Goal: Task Accomplishment & Management: Manage account settings

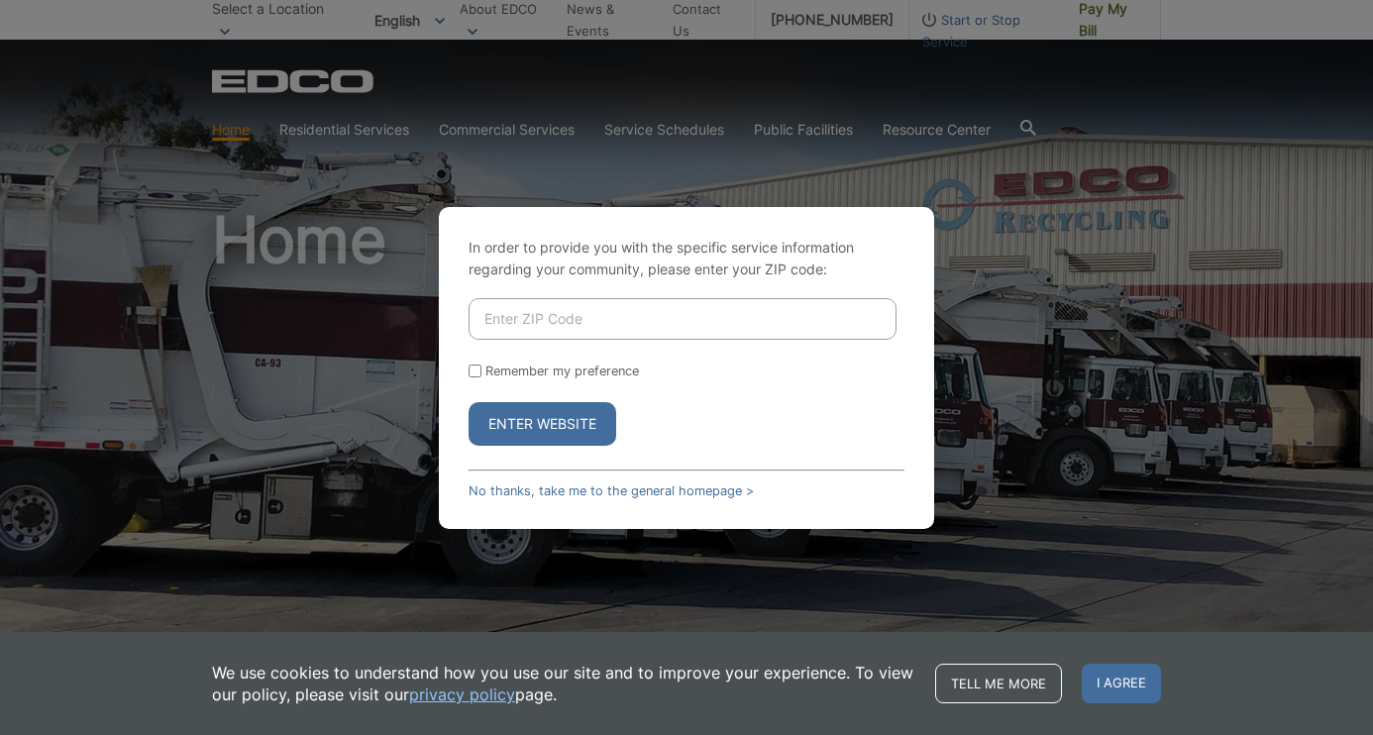
click at [633, 321] on input "Enter ZIP Code" at bounding box center [683, 319] width 428 height 42
type input "92118"
click at [472, 371] on input "Remember my preference" at bounding box center [475, 371] width 13 height 13
checkbox input "true"
click at [519, 422] on button "Enter Website" at bounding box center [543, 424] width 148 height 44
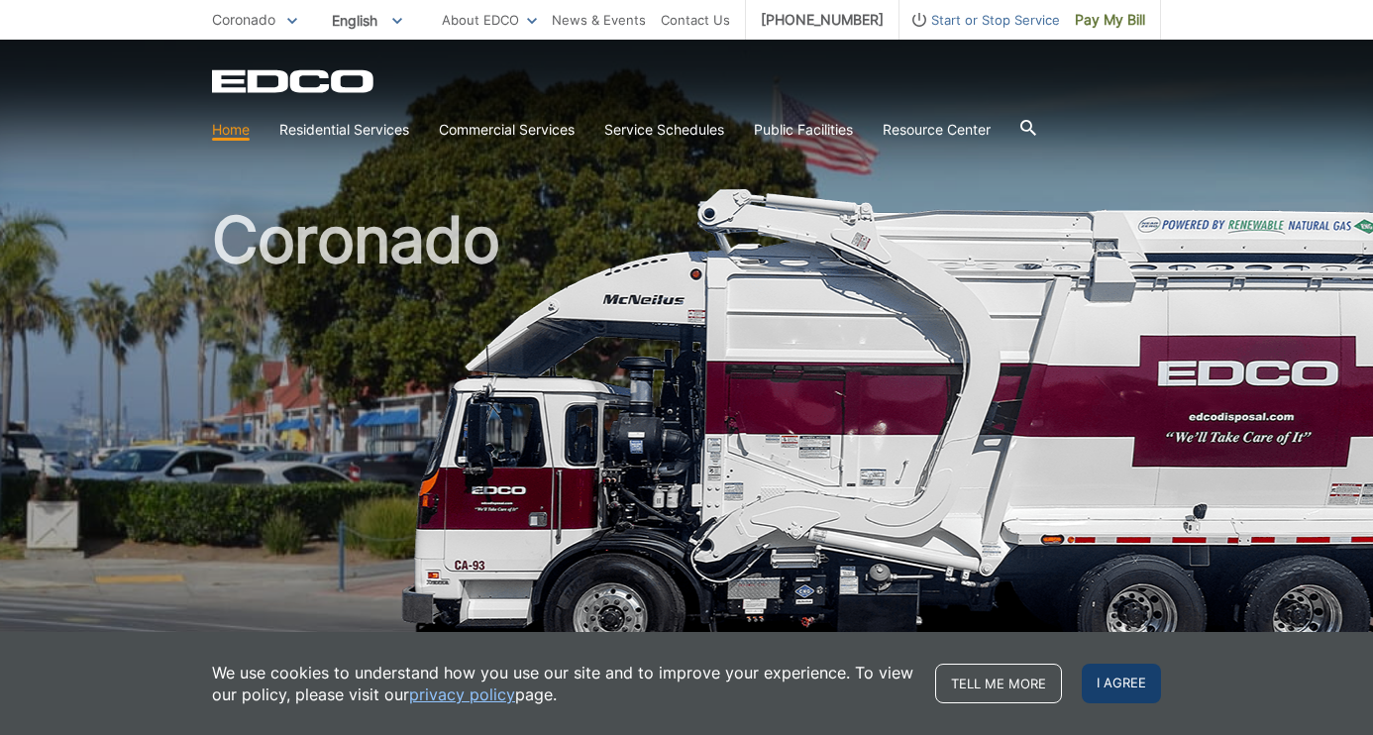
click at [1112, 679] on span "I agree" at bounding box center [1121, 684] width 79 height 40
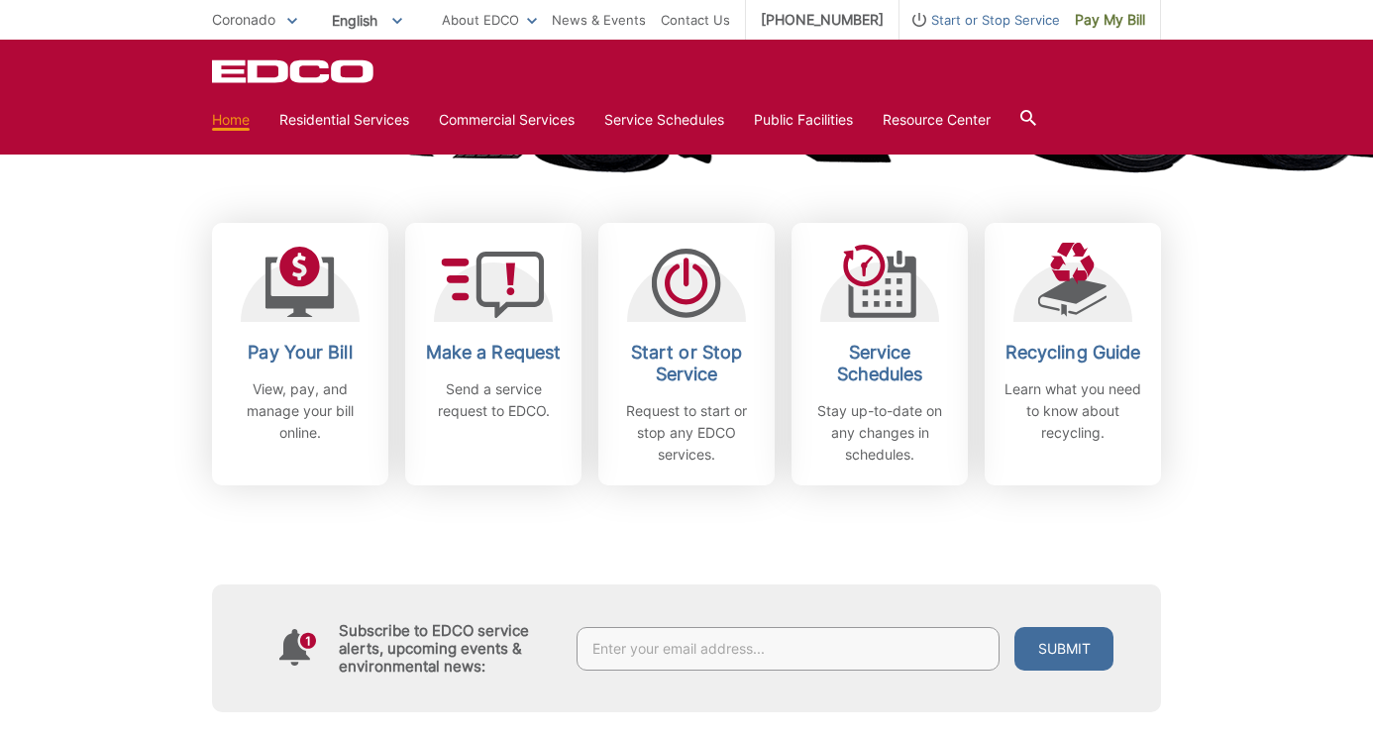
scroll to position [511, 0]
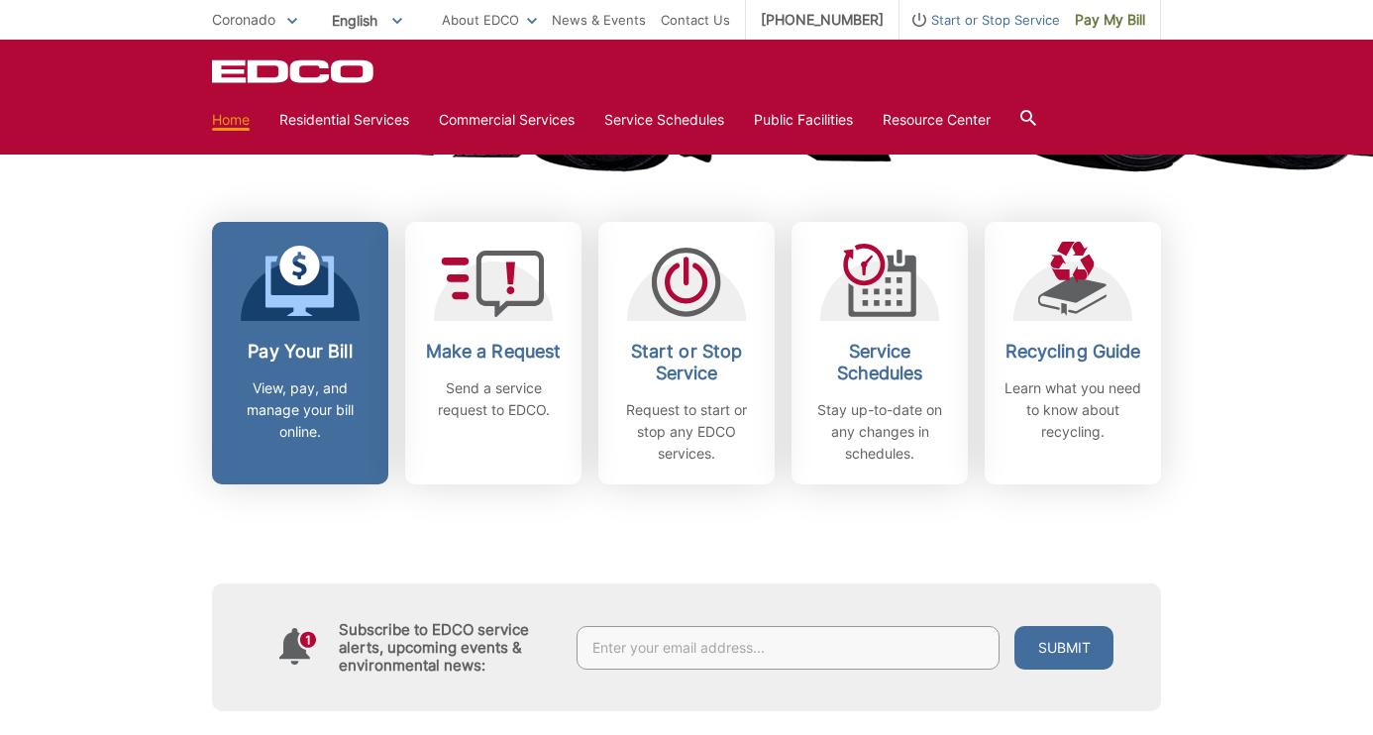
click at [295, 376] on div "Pay Your Bill View, pay, and manage your bill online." at bounding box center [300, 392] width 147 height 102
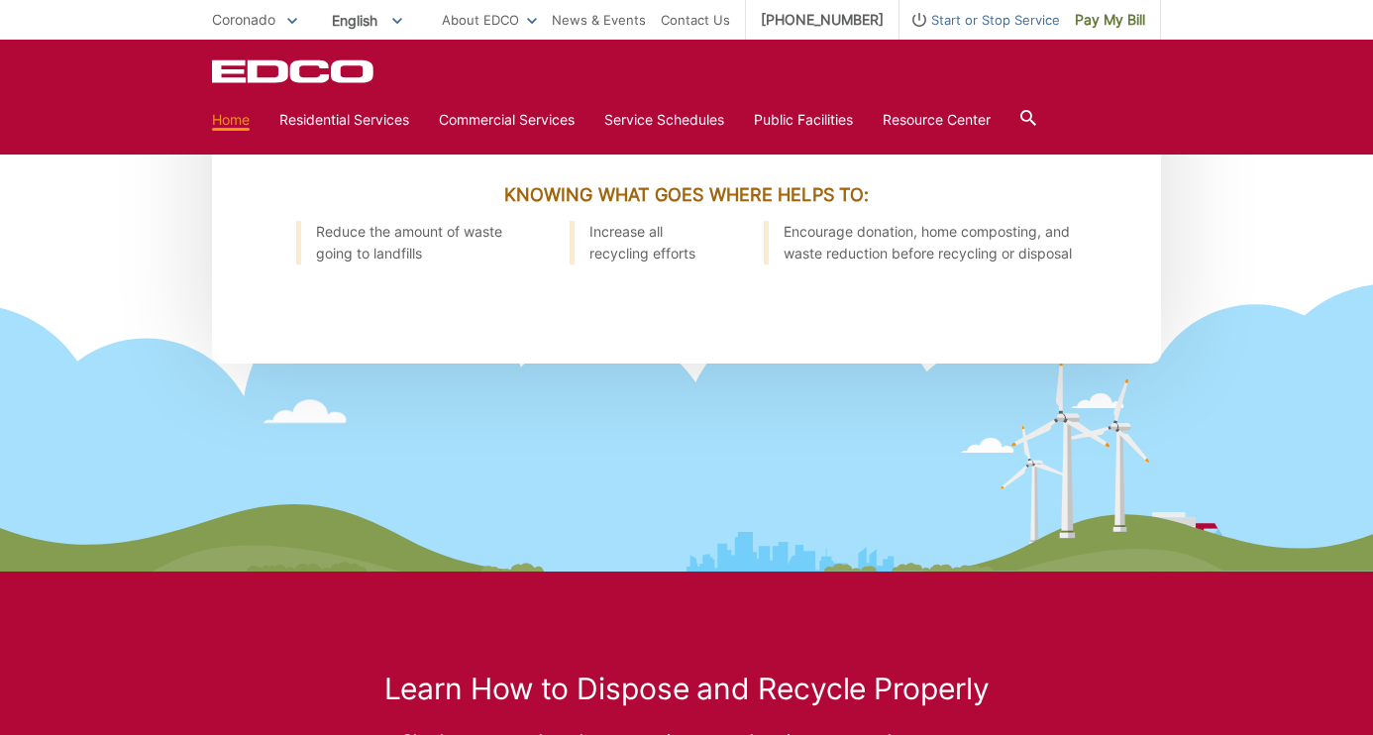
scroll to position [2489, 0]
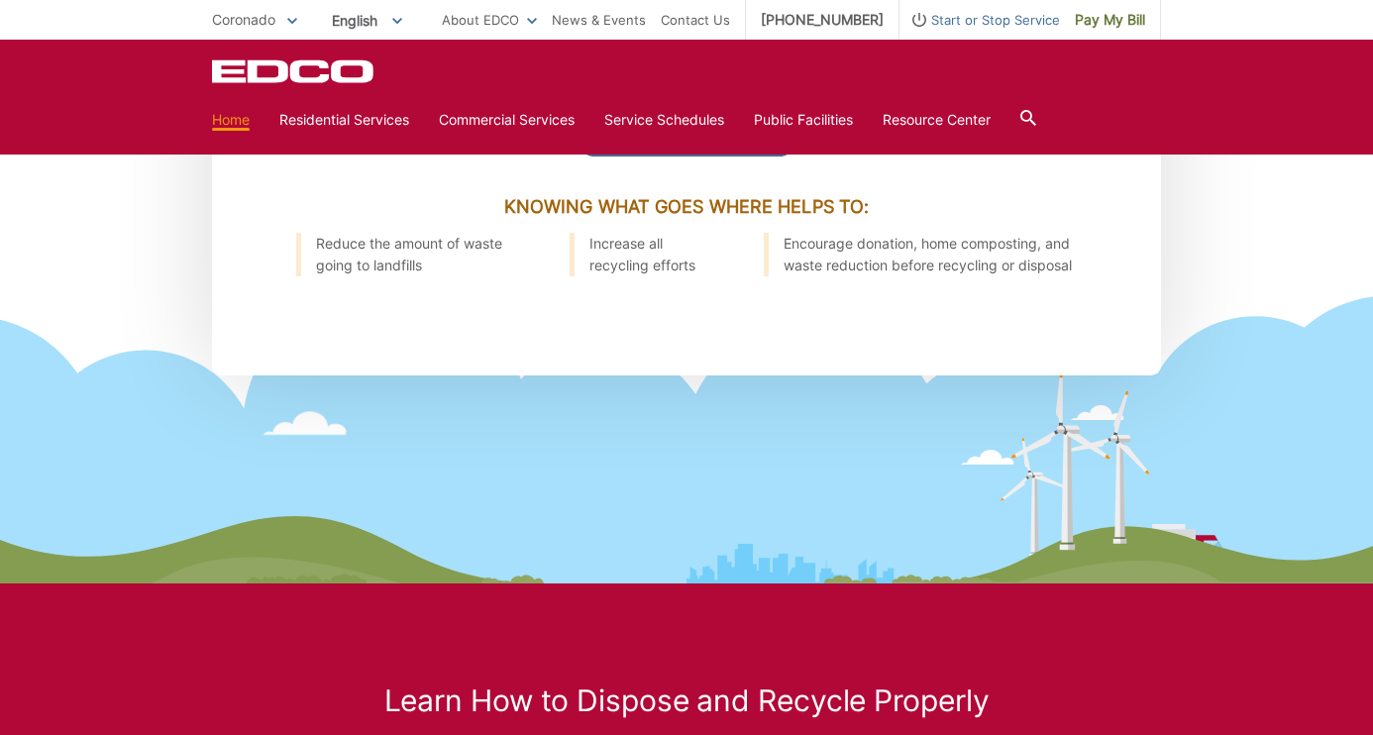
click at [230, 122] on link "Home" at bounding box center [231, 120] width 38 height 22
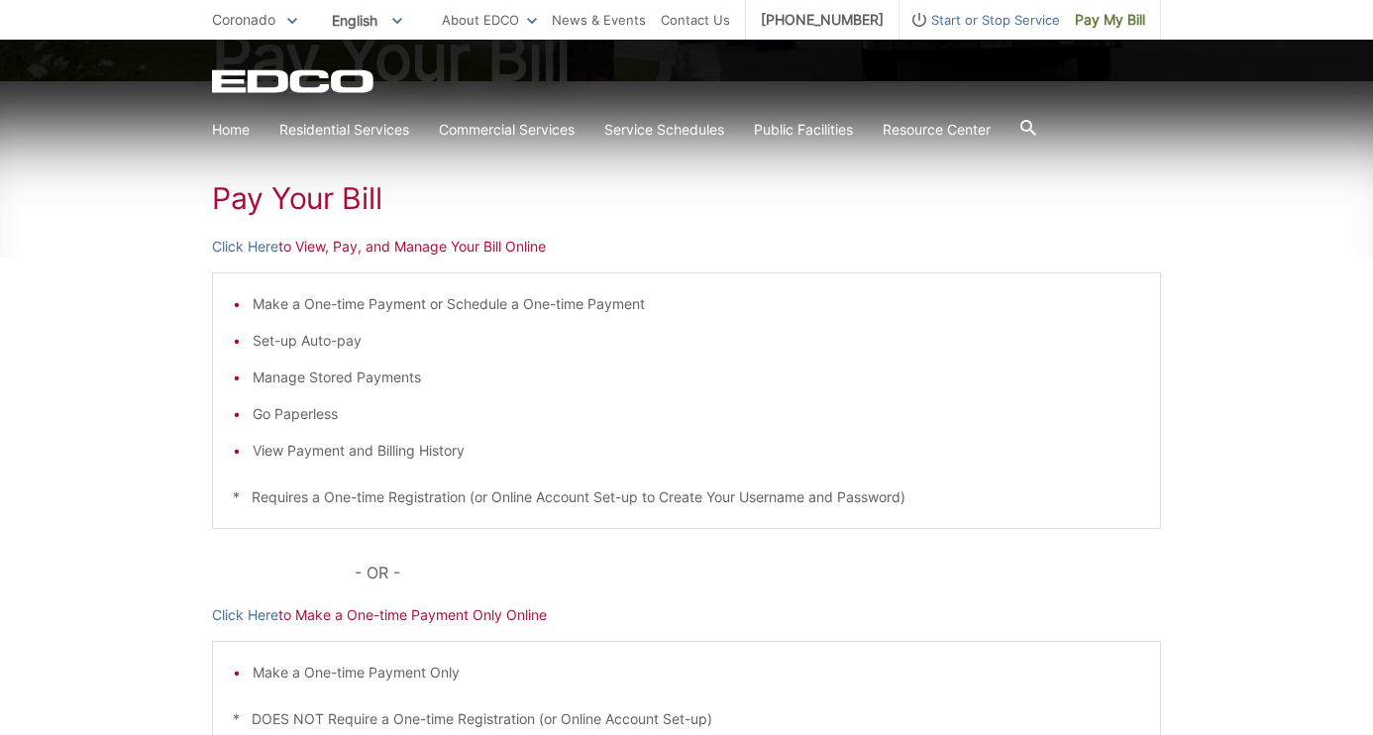
scroll to position [268, 0]
click at [266, 244] on link "Click Here" at bounding box center [245, 245] width 66 height 22
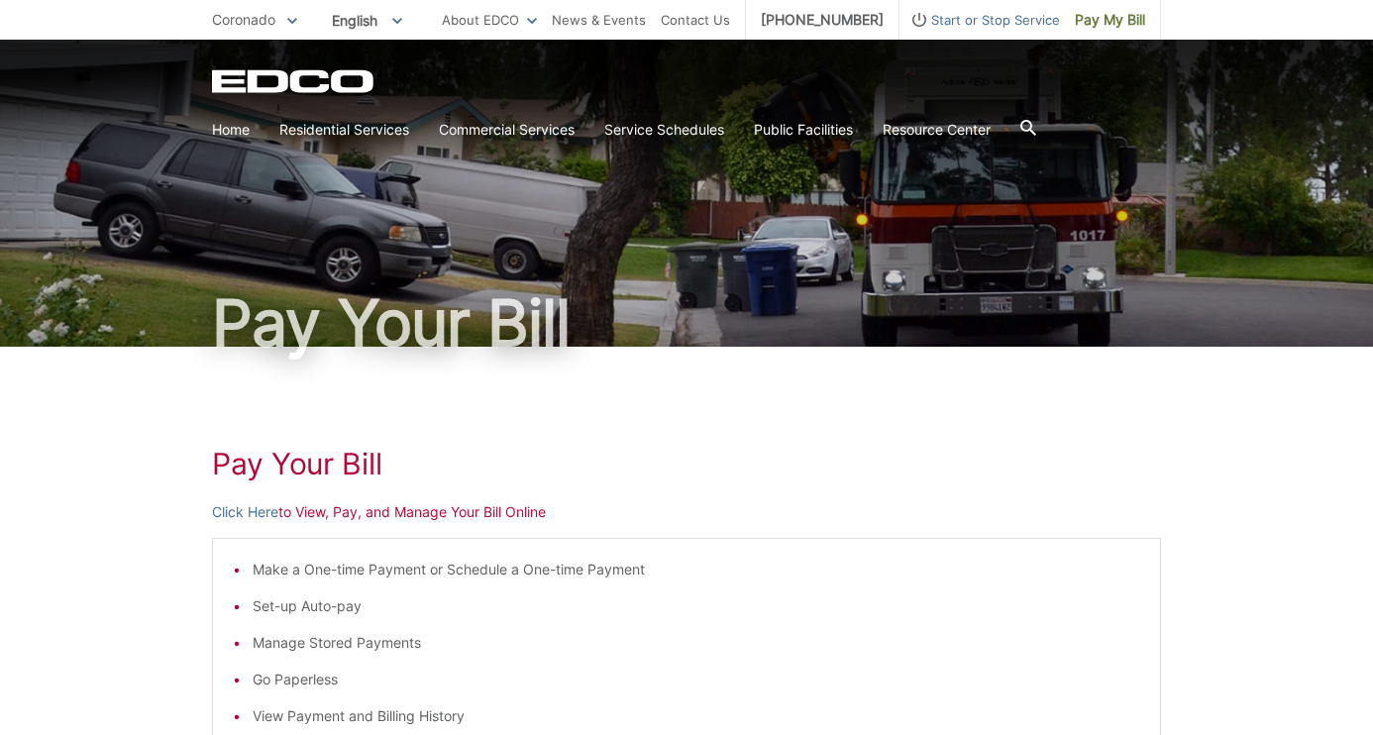
scroll to position [0, 0]
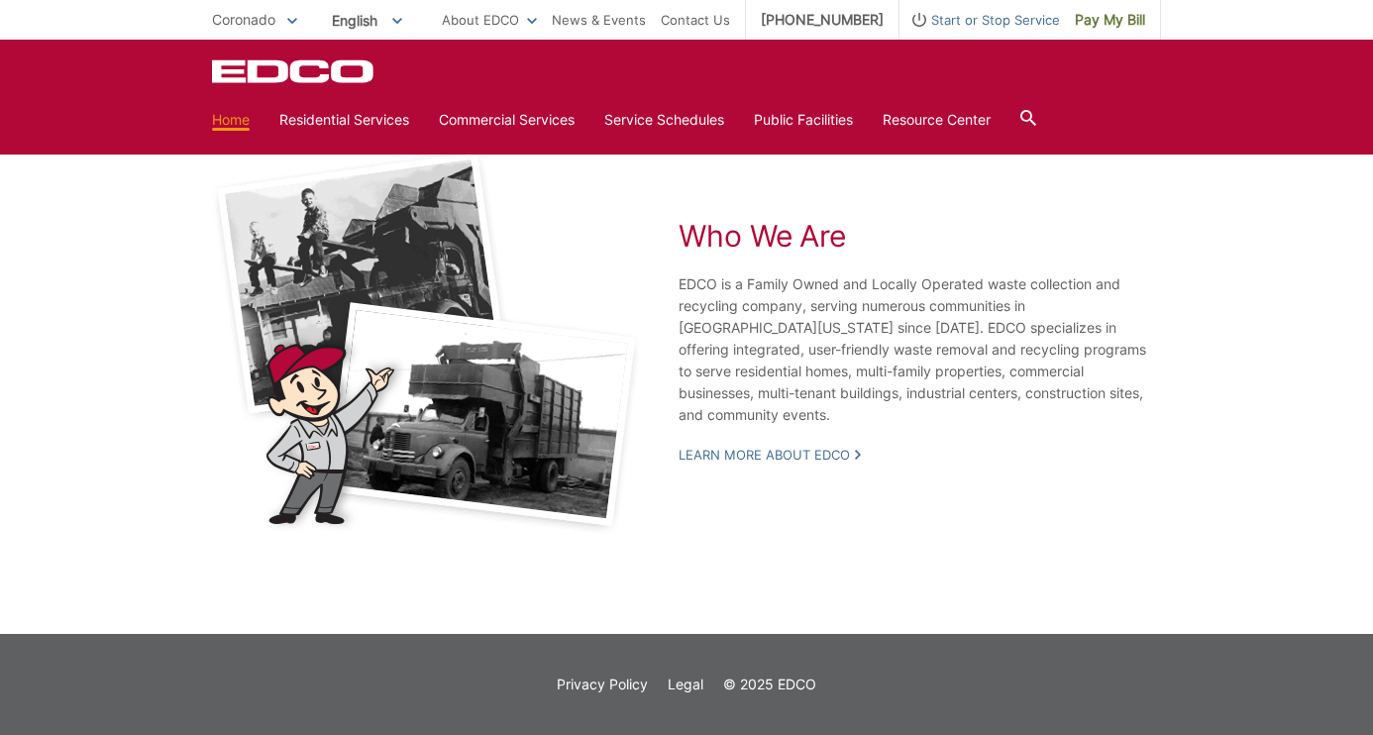
scroll to position [3686, 0]
click at [955, 527] on div "Who We Are EDCO is a Family Owned and Locally Operated waste collection and rec…" at bounding box center [920, 342] width 483 height 386
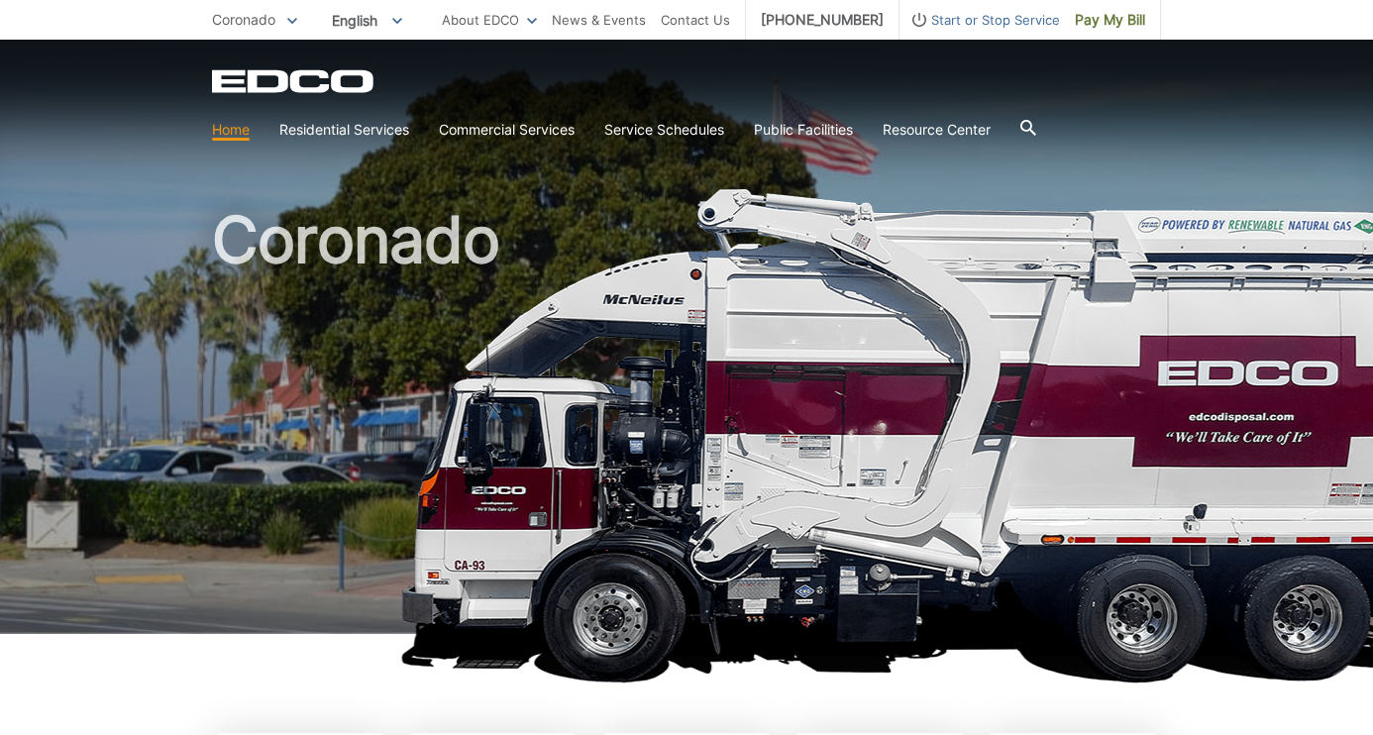
scroll to position [0, 0]
click at [1034, 125] on icon at bounding box center [1029, 128] width 16 height 16
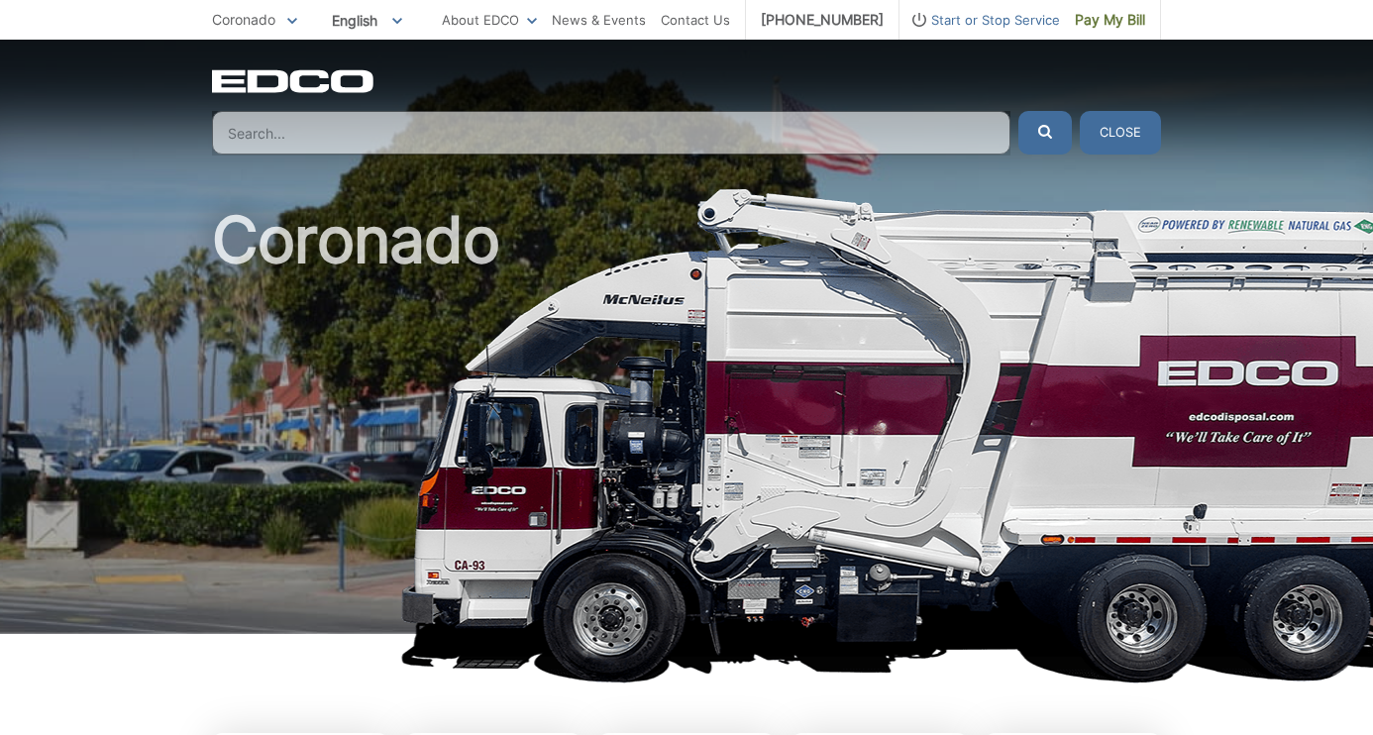
click at [285, 134] on input "Search" at bounding box center [611, 133] width 799 height 44
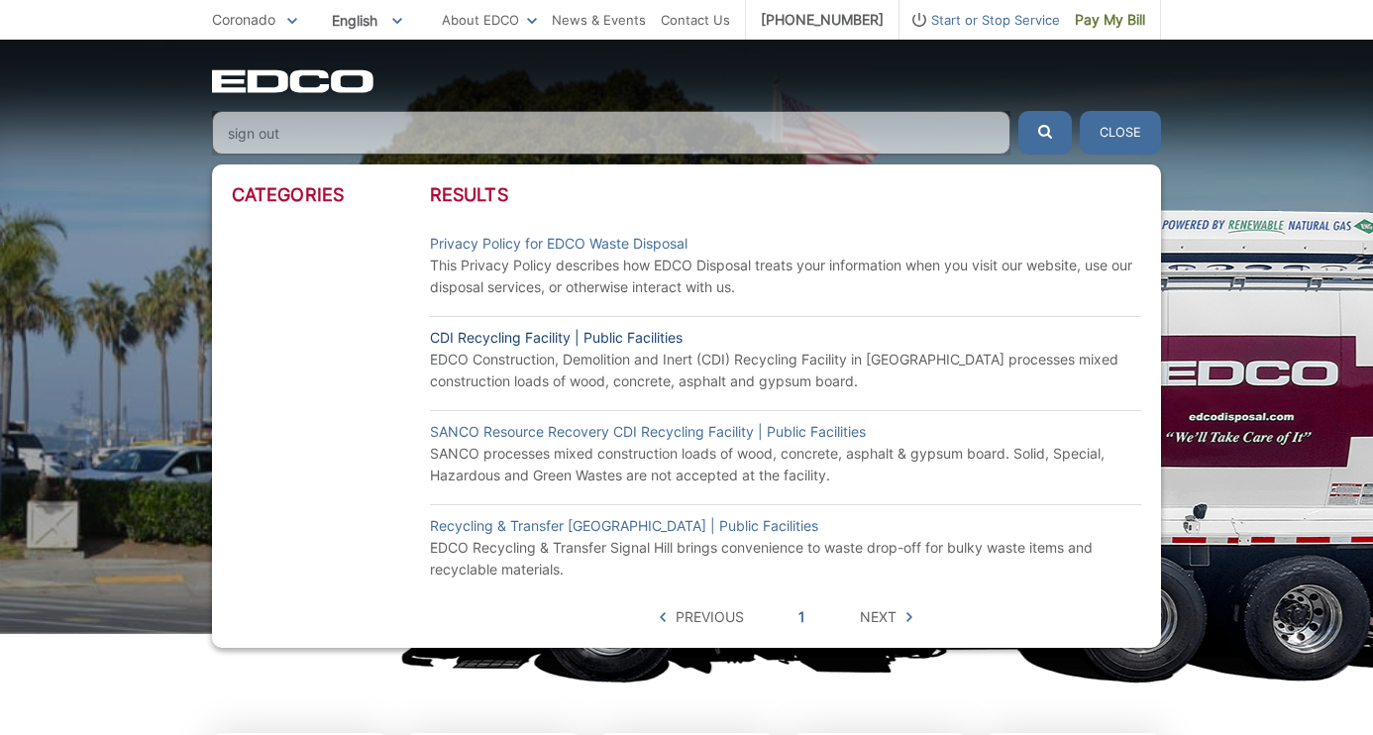
scroll to position [1, 0]
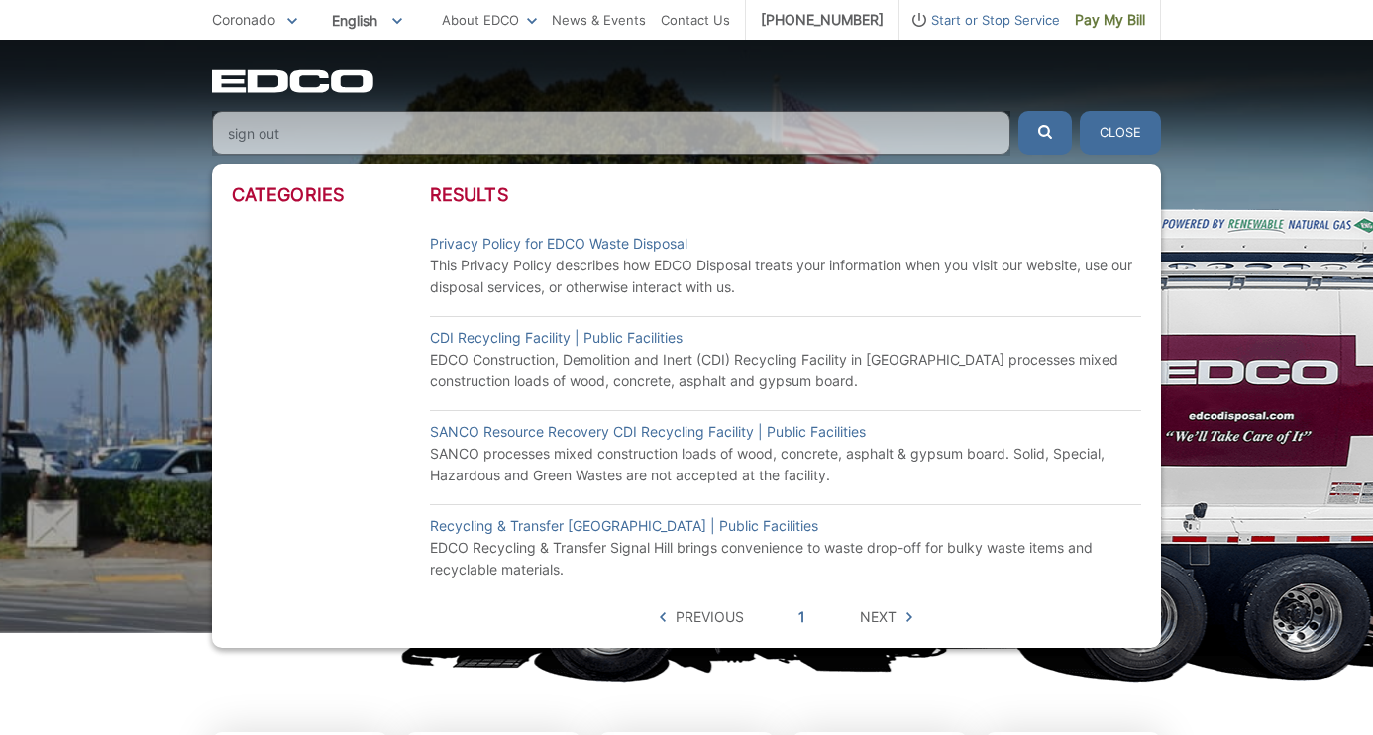
click at [1050, 110] on div "EDCO Logo Home Residential Services Curbside Pickup Recycling Organic Recycling…" at bounding box center [686, 111] width 949 height 85
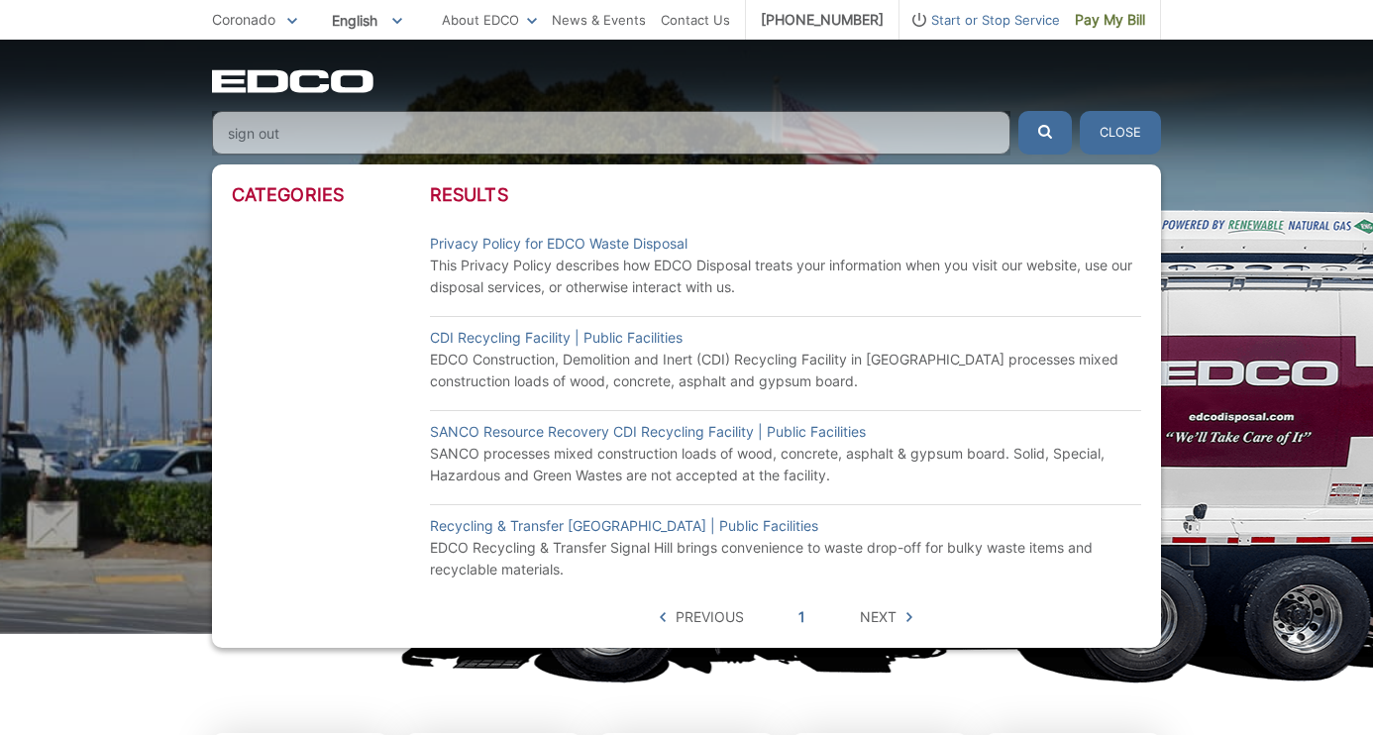
scroll to position [0, 0]
click at [258, 133] on input "sign out" at bounding box center [611, 133] width 799 height 44
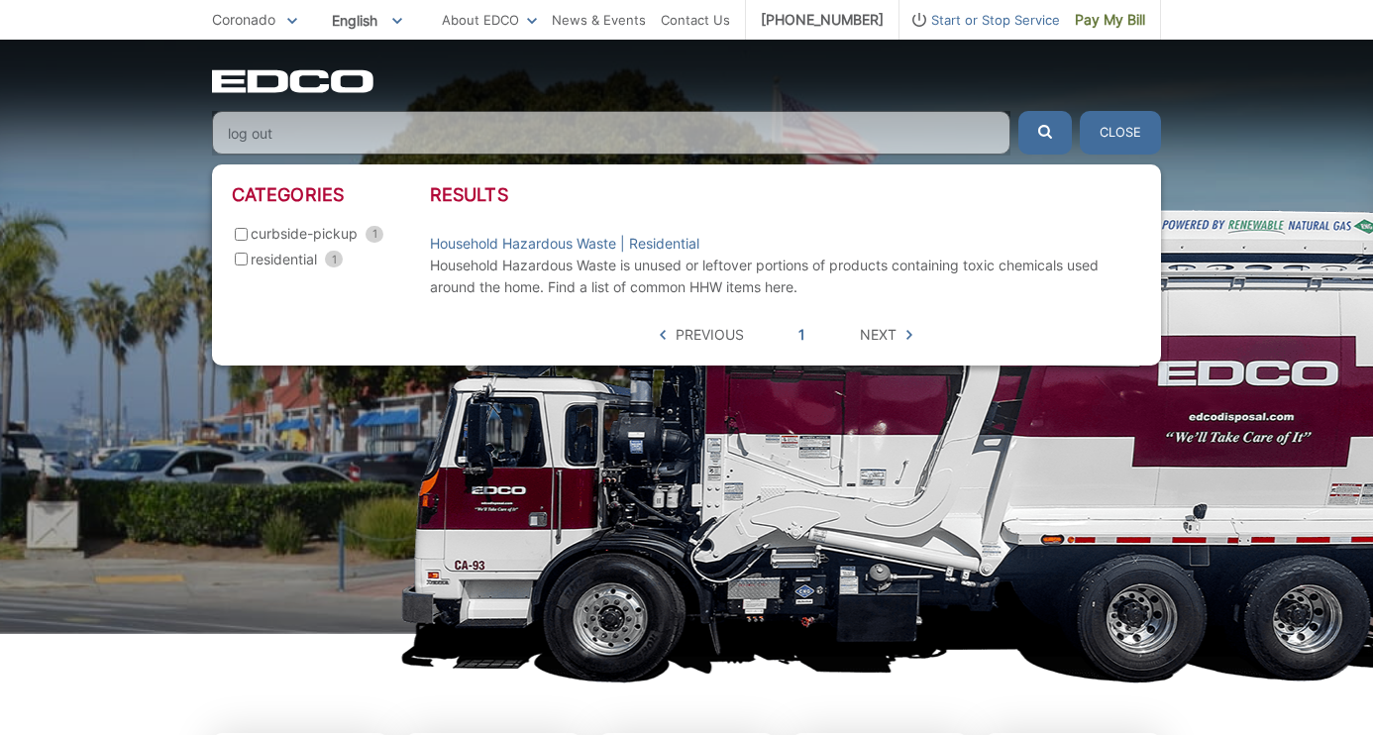
type input "log out"
click at [147, 287] on picture at bounding box center [686, 435] width 1373 height 495
click at [987, 131] on input "log out" at bounding box center [611, 133] width 799 height 44
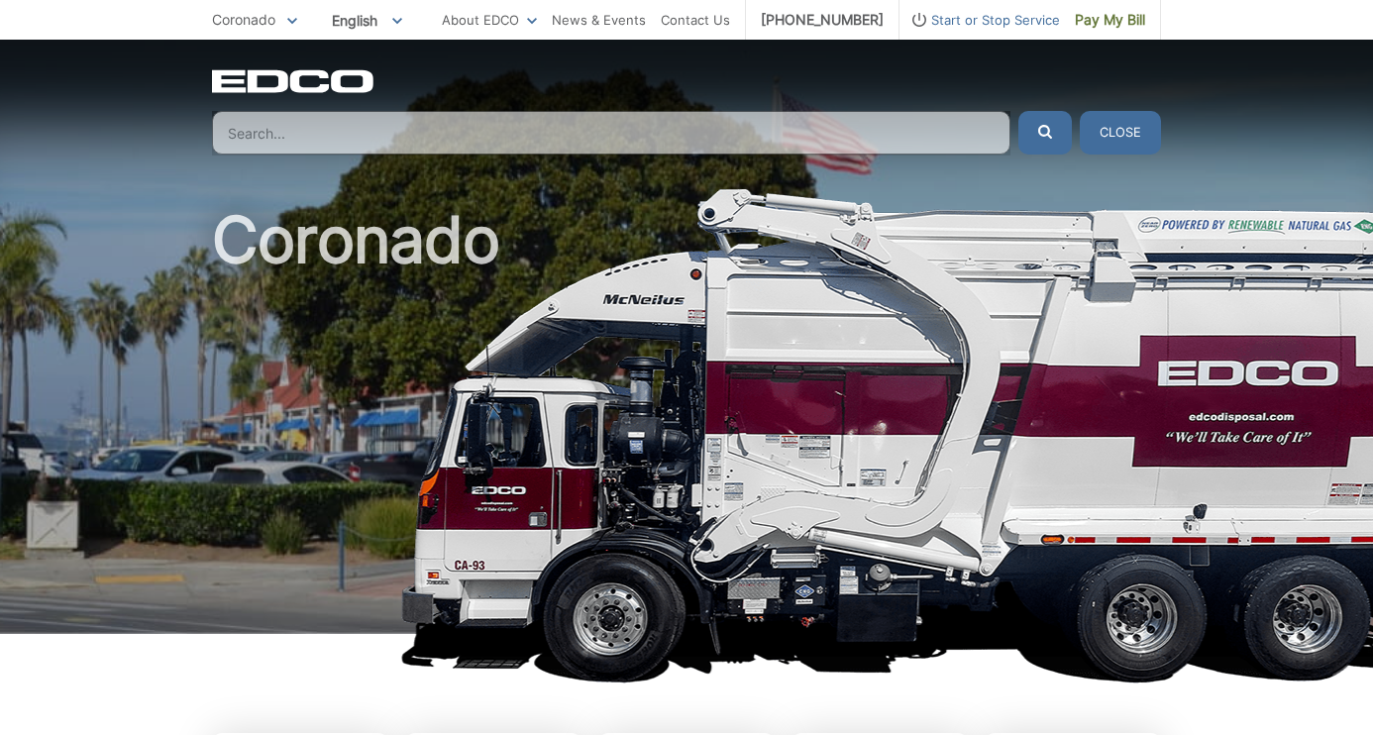
click at [1098, 120] on button "Close" at bounding box center [1120, 133] width 81 height 44
